Goal: Find specific page/section: Find specific page/section

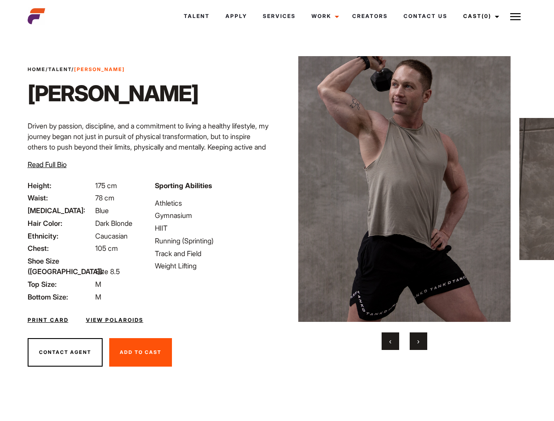
click at [478, 16] on link "Cast (0)" at bounding box center [479, 16] width 49 height 24
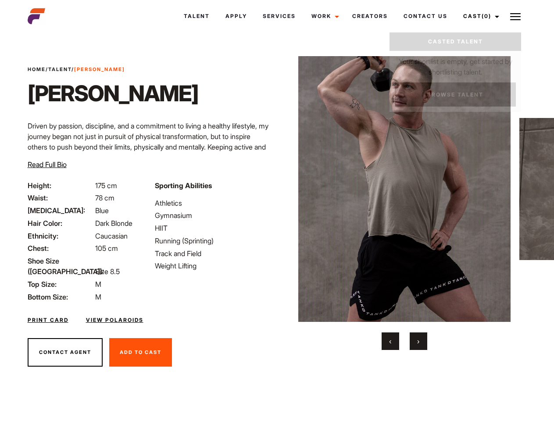
click at [515, 16] on img at bounding box center [515, 16] width 11 height 11
click at [404, 203] on img at bounding box center [404, 189] width 213 height 266
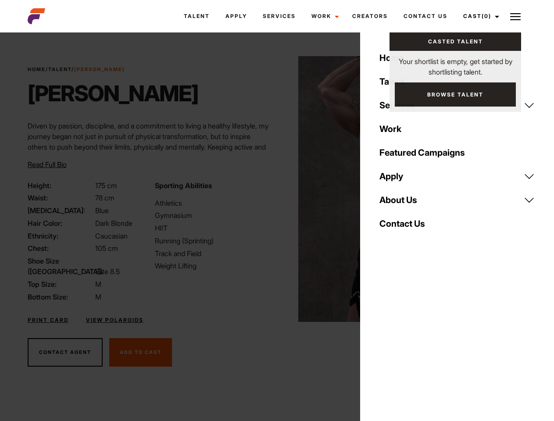
click at [277, 189] on div "Sporting Abilities Athletics Gymnasium HIIT Running (Sprinting) Track and Field…" at bounding box center [213, 241] width 127 height 122
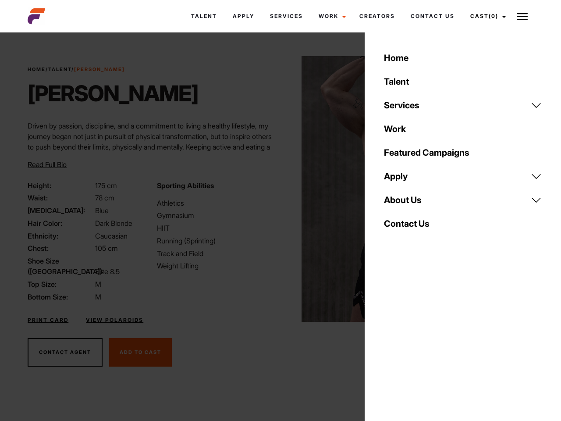
click at [390, 341] on button "‹" at bounding box center [396, 341] width 18 height 18
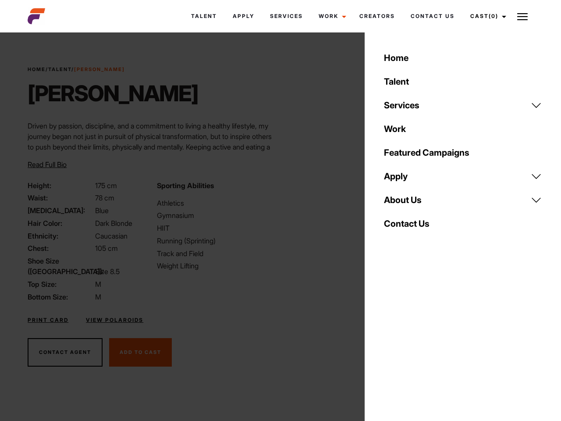
click at [418, 341] on div "Home Talent Services Talent Casting Photography Videography Creative Hair and M…" at bounding box center [463, 210] width 196 height 421
